Goal: Navigation & Orientation: Go to known website

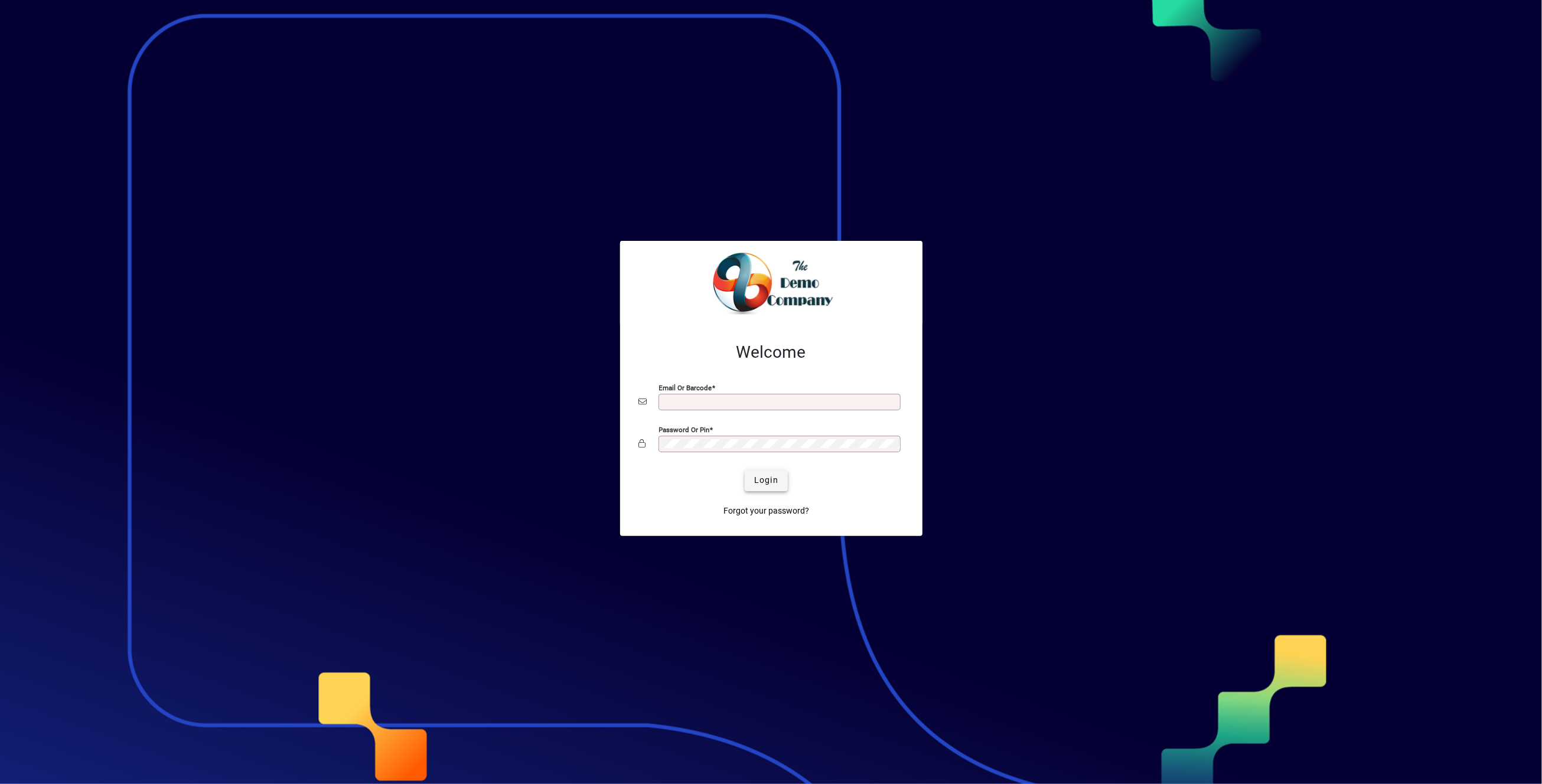
type input "**********"
click at [757, 479] on span "Login" at bounding box center [767, 480] width 24 height 12
